Goal: Information Seeking & Learning: Learn about a topic

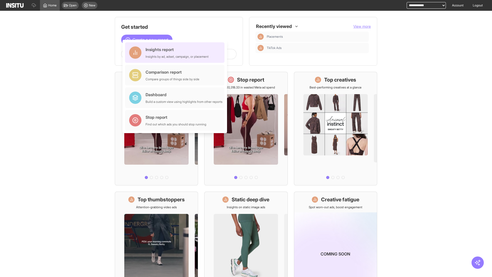
click at [176, 53] on div "Insights report Insights by ad, adset, campaign, or placement" at bounding box center [176, 52] width 63 height 12
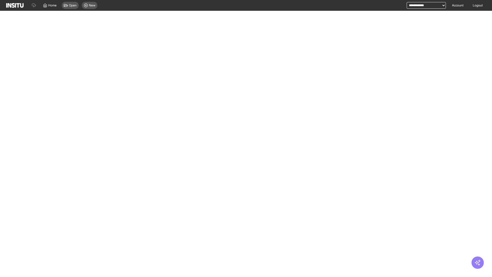
select select "**"
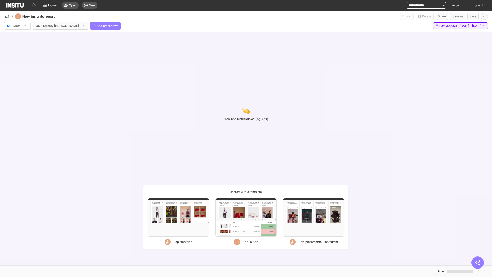
click at [449, 26] on span "Last 30 days - [DATE] - [DATE]" at bounding box center [460, 26] width 42 height 4
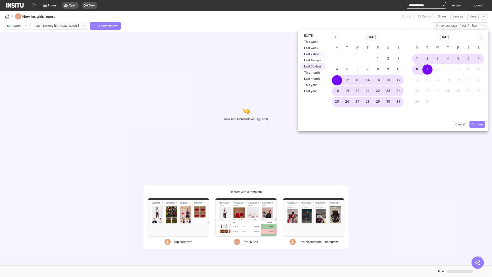
click at [312, 54] on button "Last 7 days" at bounding box center [313, 54] width 24 height 6
